Goal: Consume media (video, audio)

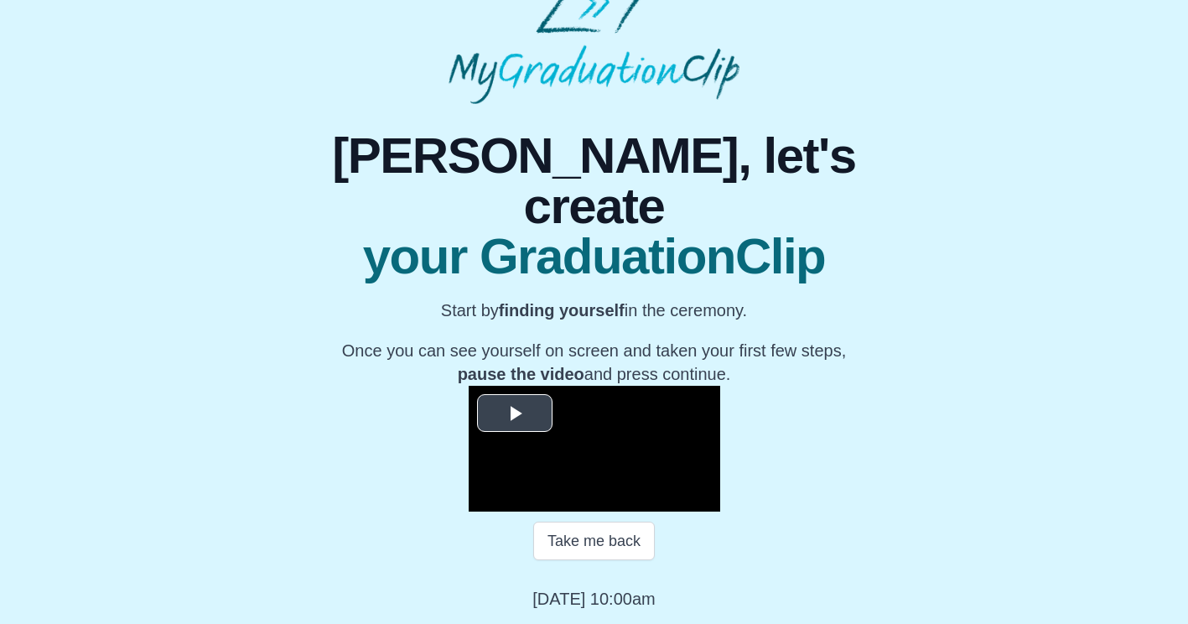
scroll to position [195, 0]
click at [524, 416] on video "Video Player" at bounding box center [595, 449] width 252 height 126
click at [519, 486] on span "Video Player" at bounding box center [519, 486] width 0 height 0
click at [703, 499] on span "Video Player" at bounding box center [703, 499] width 0 height 0
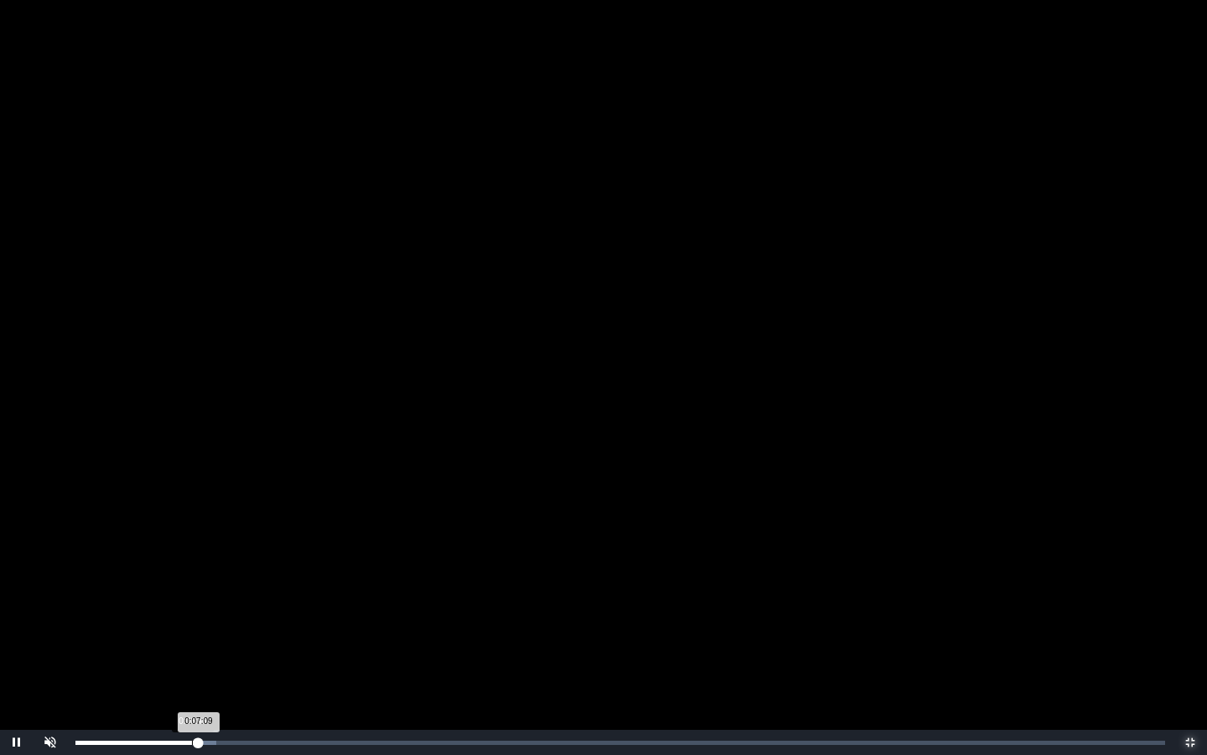
click at [193, 623] on div "0:07:09 Progress : 0%" at bounding box center [136, 742] width 123 height 4
click at [193, 623] on div "0:06:49 Progress : 0%" at bounding box center [133, 742] width 117 height 4
click at [367, 385] on video "Video Player" at bounding box center [603, 377] width 1207 height 755
click at [196, 623] on div "0:07:00 Progress : 0%" at bounding box center [135, 742] width 121 height 4
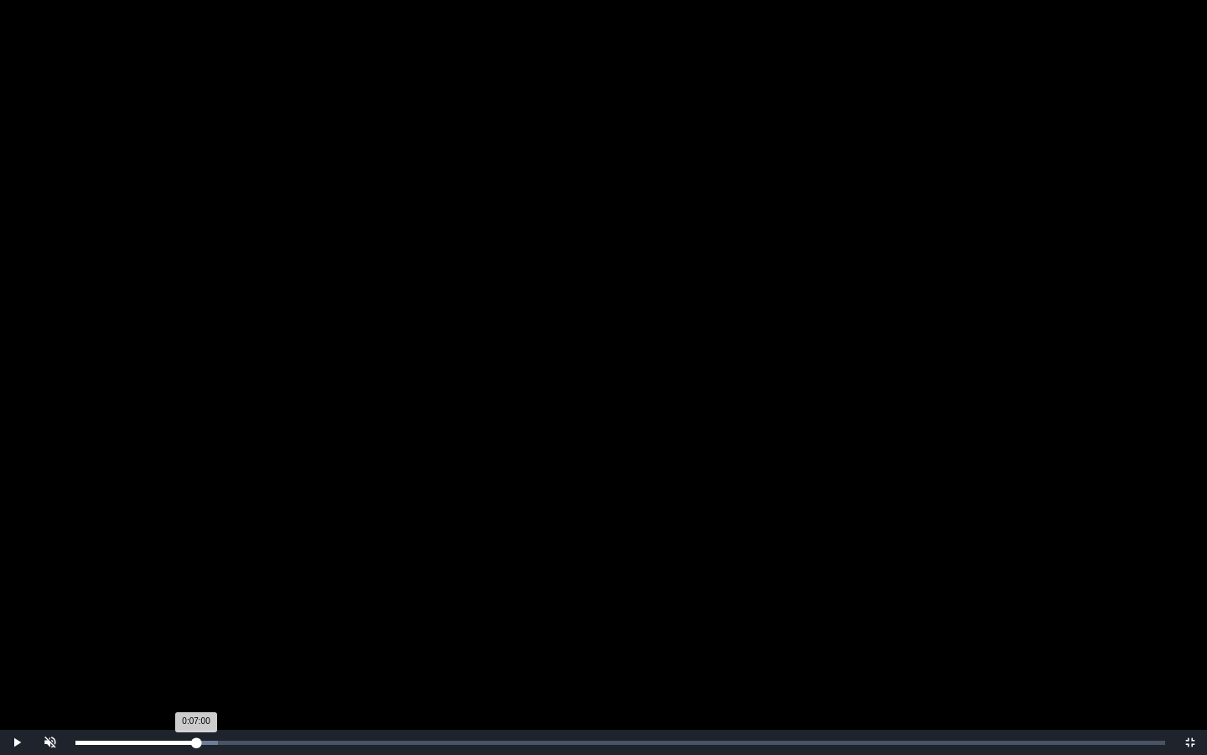
click at [196, 623] on div "0:07:00 Progress : 0%" at bounding box center [135, 742] width 121 height 4
click at [257, 615] on video "Video Player" at bounding box center [603, 377] width 1207 height 755
click at [1191, 623] on span "Video Player" at bounding box center [1191, 742] width 0 height 0
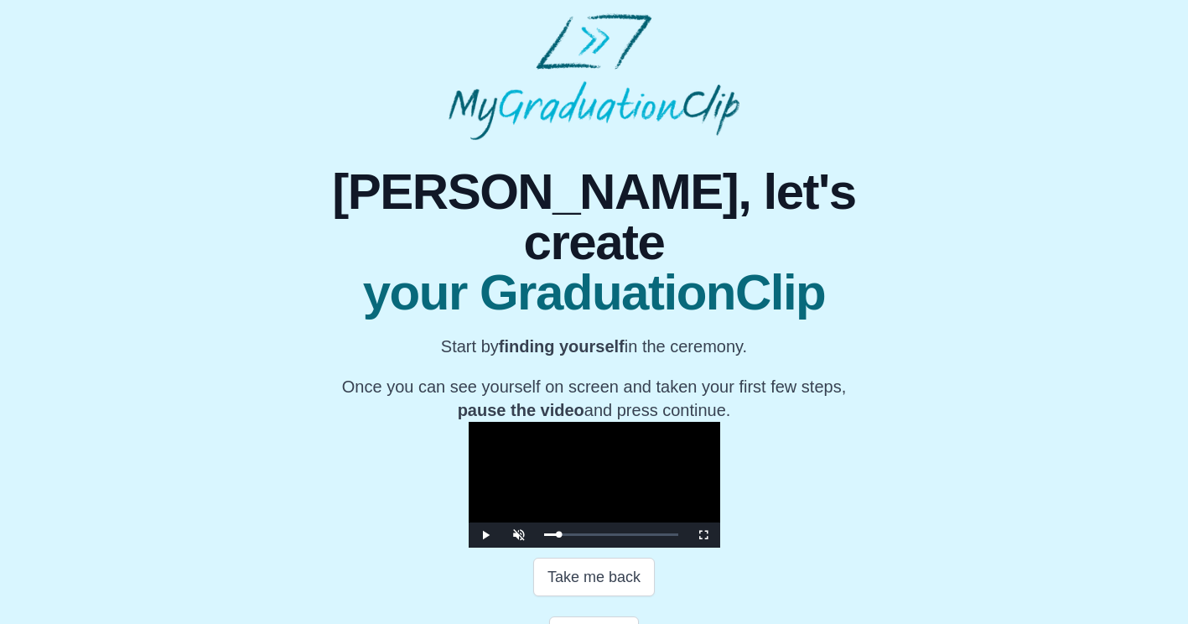
click at [748, 267] on span "your GraduationClip" at bounding box center [594, 292] width 594 height 50
